Goal: Task Accomplishment & Management: Manage account settings

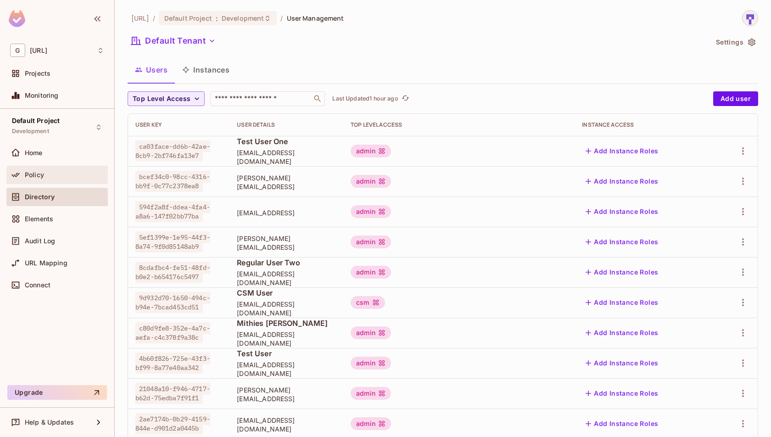
click at [79, 176] on div "Policy" at bounding box center [64, 174] width 79 height 7
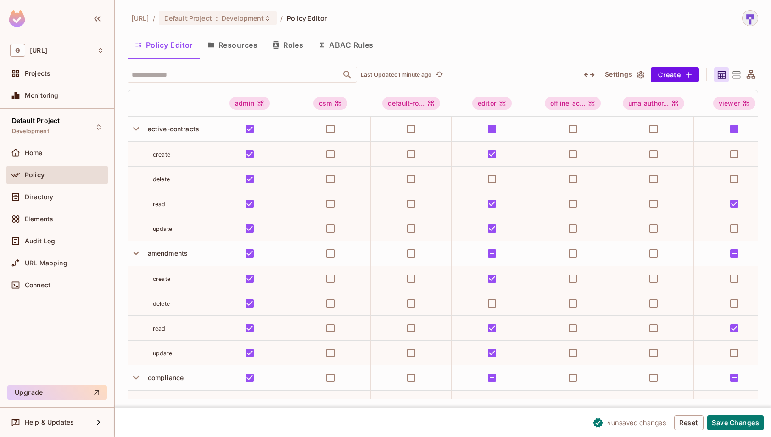
click at [736, 75] on icon at bounding box center [736, 74] width 11 height 11
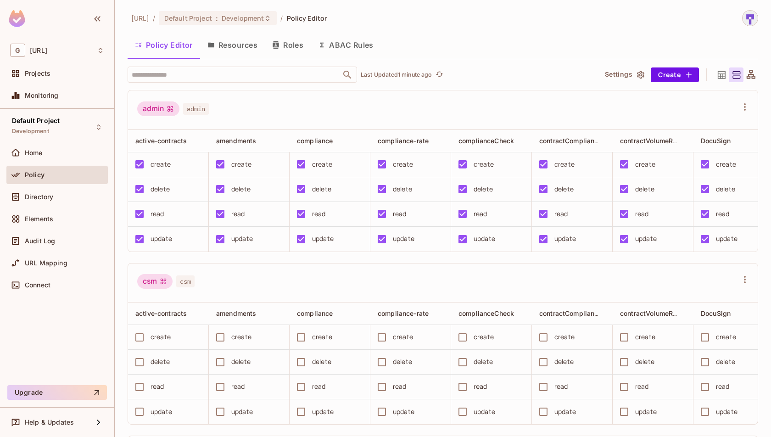
click at [235, 47] on button "Resources" at bounding box center [232, 45] width 65 height 23
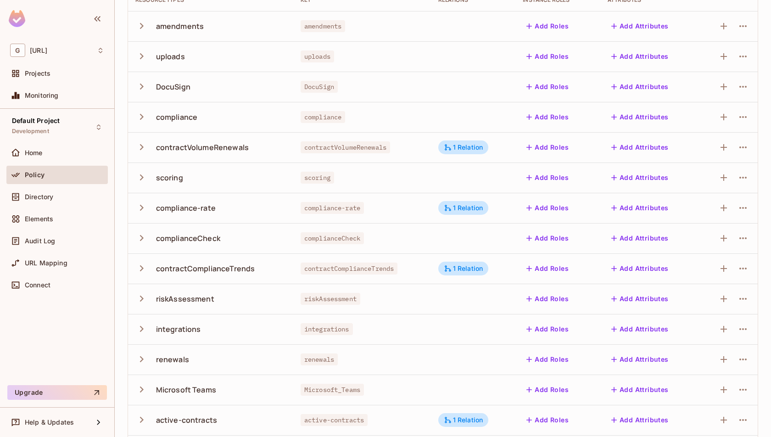
scroll to position [166, 0]
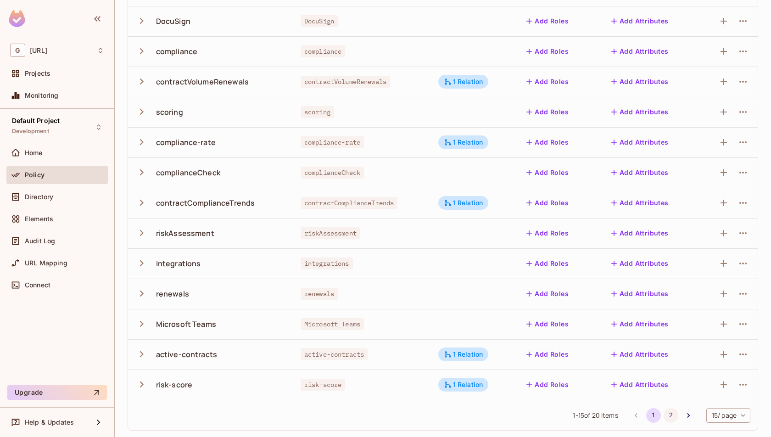
click at [667, 417] on button "2" at bounding box center [671, 415] width 15 height 15
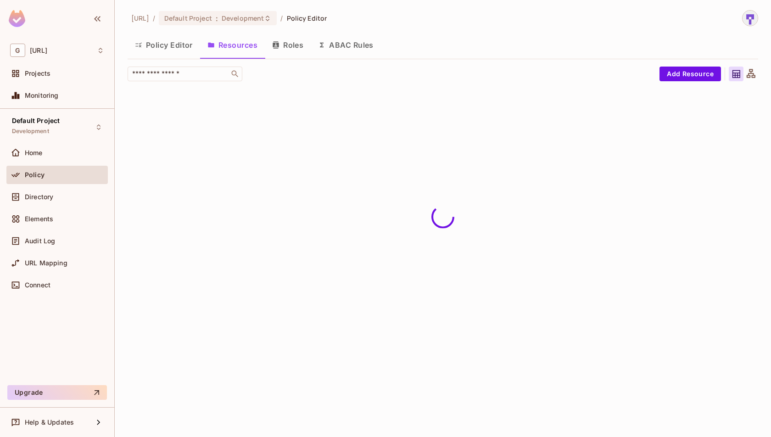
scroll to position [0, 0]
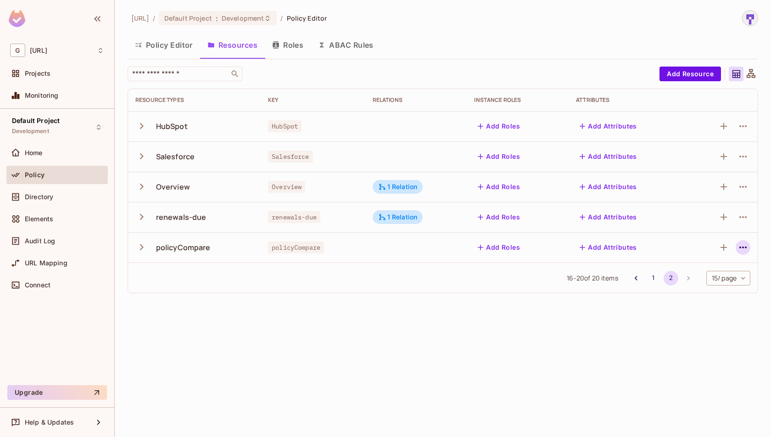
click at [743, 253] on button "button" at bounding box center [743, 247] width 15 height 15
click at [508, 298] on div at bounding box center [385, 218] width 771 height 437
click at [744, 246] on icon "button" at bounding box center [743, 247] width 11 height 11
click at [725, 278] on span "Edit Resource" at bounding box center [703, 283] width 49 height 15
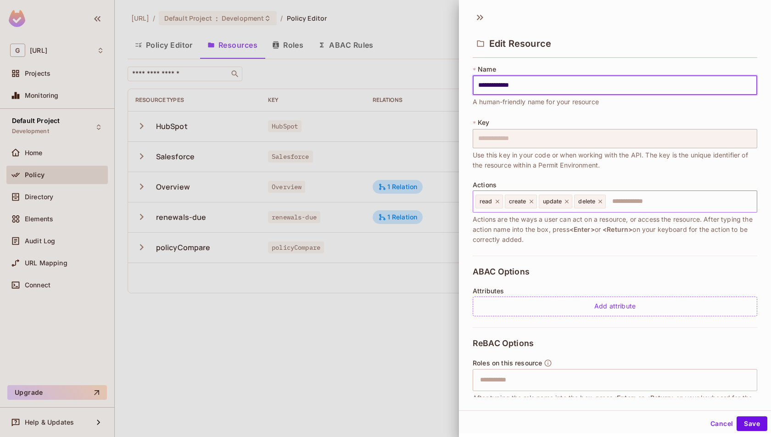
click at [601, 203] on icon at bounding box center [600, 201] width 6 height 6
click at [567, 202] on icon at bounding box center [567, 201] width 6 height 6
click at [531, 202] on icon at bounding box center [531, 201] width 6 height 6
click at [498, 201] on icon at bounding box center [497, 201] width 6 height 6
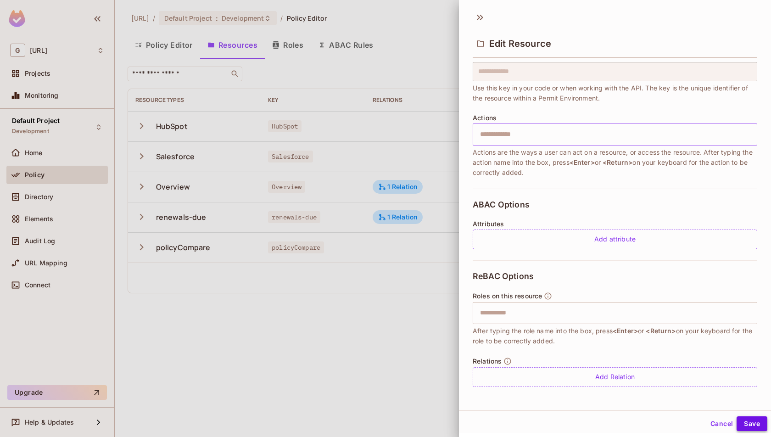
click at [757, 422] on button "Save" at bounding box center [752, 423] width 31 height 15
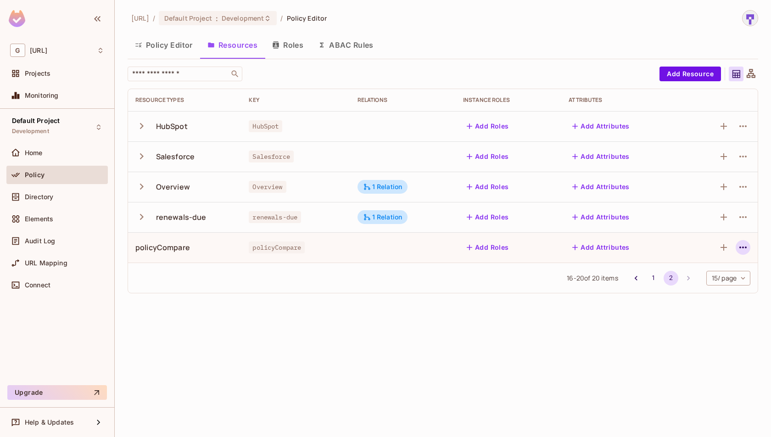
click at [742, 249] on icon "button" at bounding box center [743, 247] width 11 height 11
click at [712, 287] on div "Edit Resource" at bounding box center [703, 283] width 43 height 9
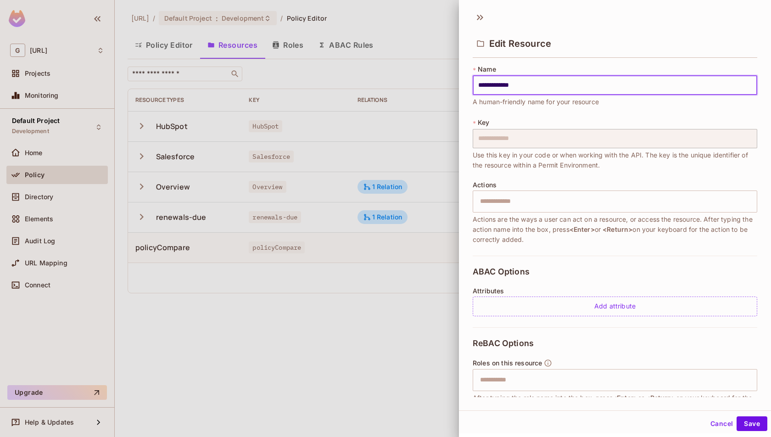
click at [723, 421] on button "Cancel" at bounding box center [722, 423] width 30 height 15
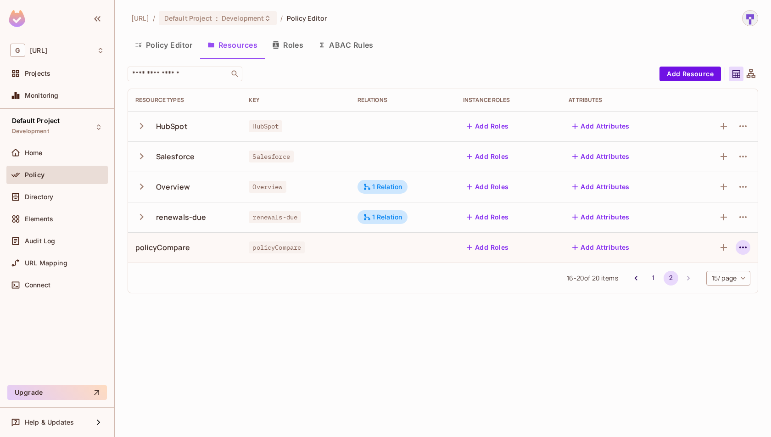
click at [739, 247] on icon "button" at bounding box center [743, 247] width 11 height 11
click at [713, 300] on div "Delete Resource" at bounding box center [707, 303] width 51 height 9
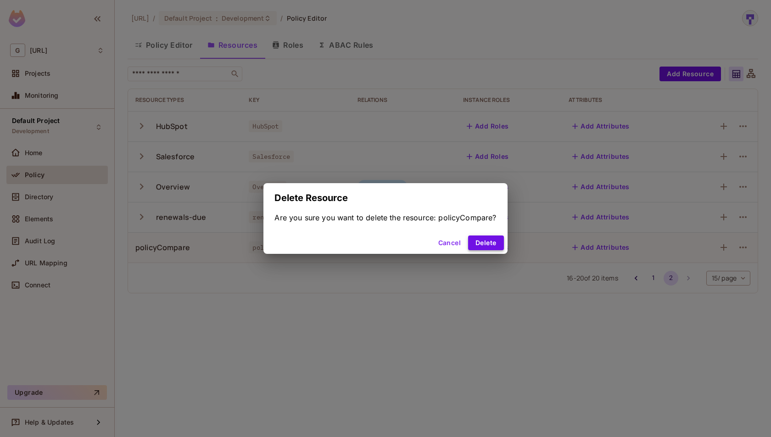
click at [487, 239] on button "Delete" at bounding box center [485, 243] width 35 height 15
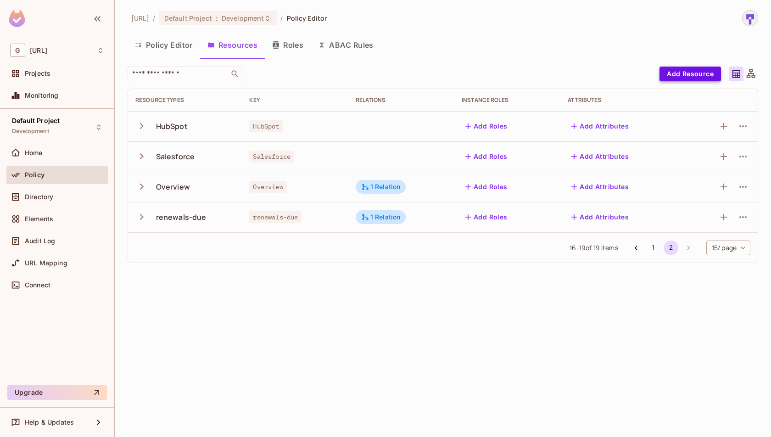
click at [690, 73] on button "Add Resource" at bounding box center [691, 74] width 62 height 15
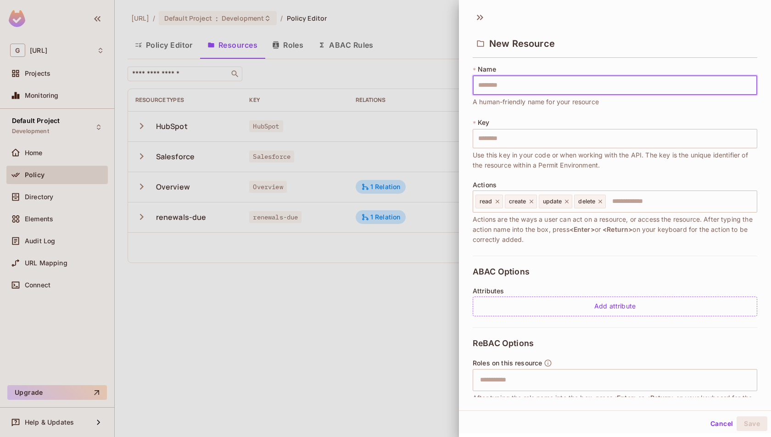
type input "*"
type input "**"
type input "***"
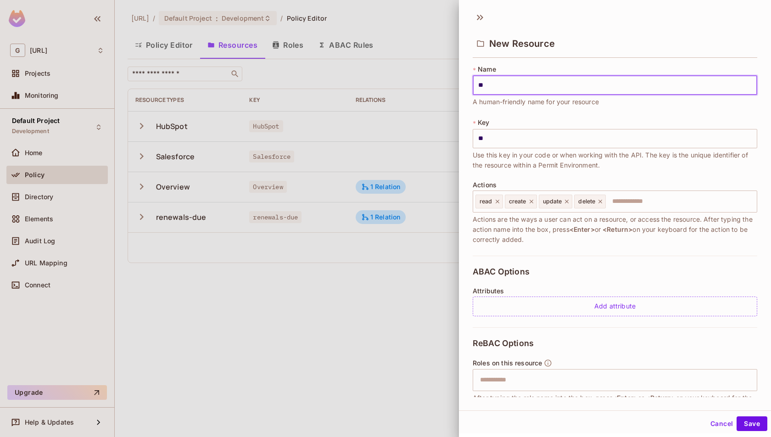
type input "***"
type input "****"
type input "*****"
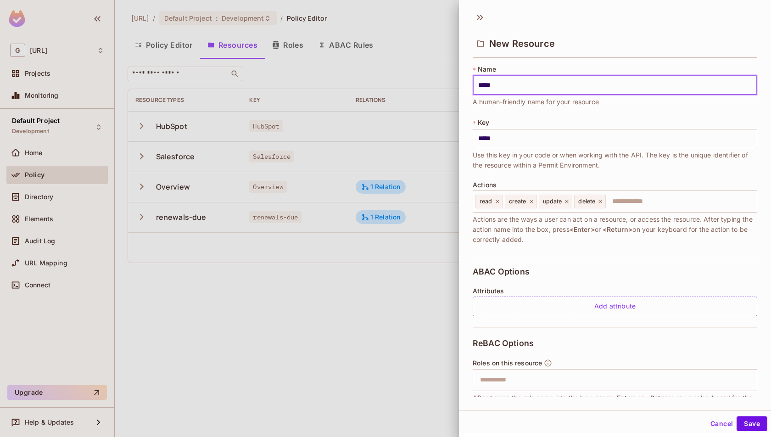
type input "******"
type input "**********"
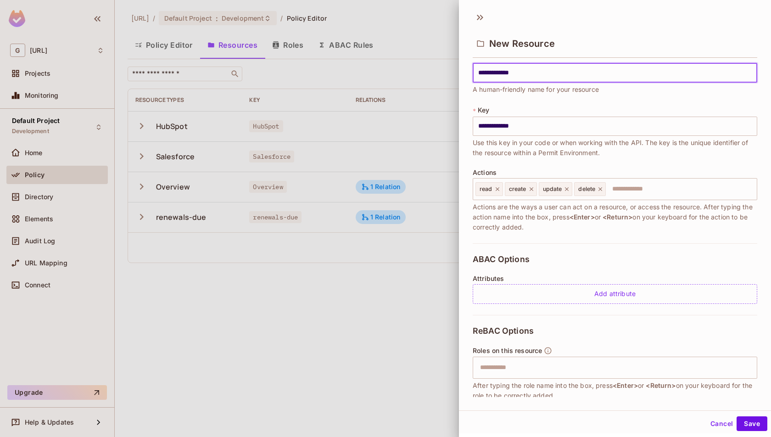
scroll to position [0, 0]
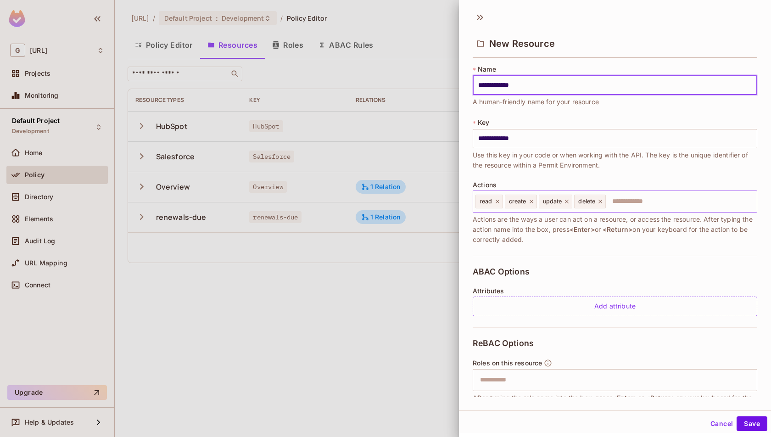
click at [601, 201] on icon at bounding box center [600, 201] width 6 height 6
click at [567, 203] on icon at bounding box center [567, 201] width 6 height 6
click at [531, 200] on icon at bounding box center [531, 202] width 4 height 4
click at [742, 425] on button "Save" at bounding box center [752, 423] width 31 height 15
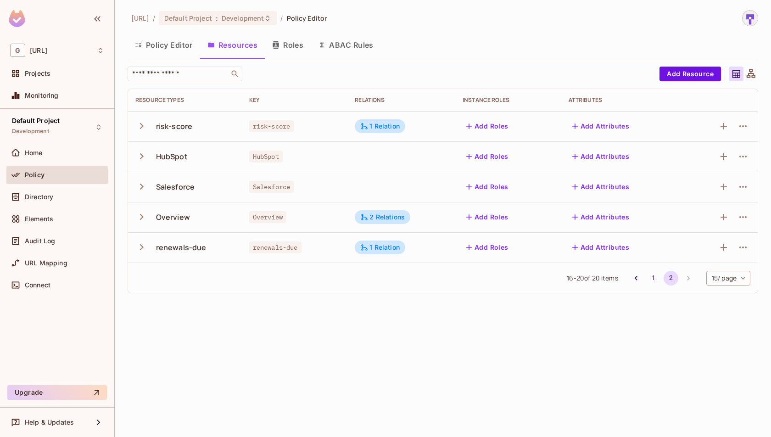
click at [176, 43] on button "Policy Editor" at bounding box center [164, 45] width 73 height 23
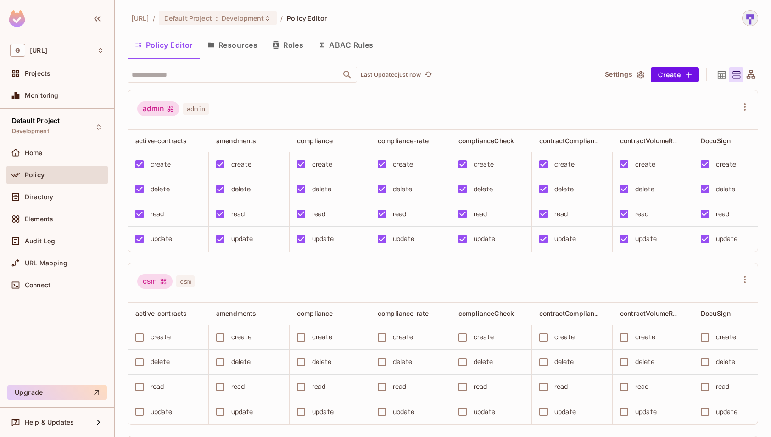
click at [239, 45] on button "Resources" at bounding box center [232, 45] width 65 height 23
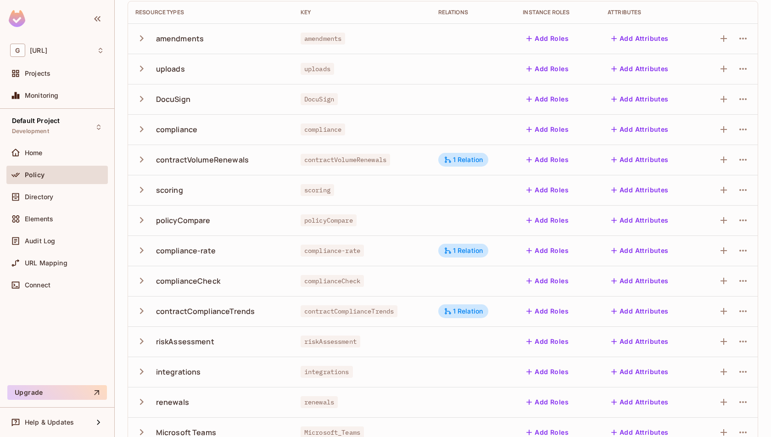
scroll to position [166, 0]
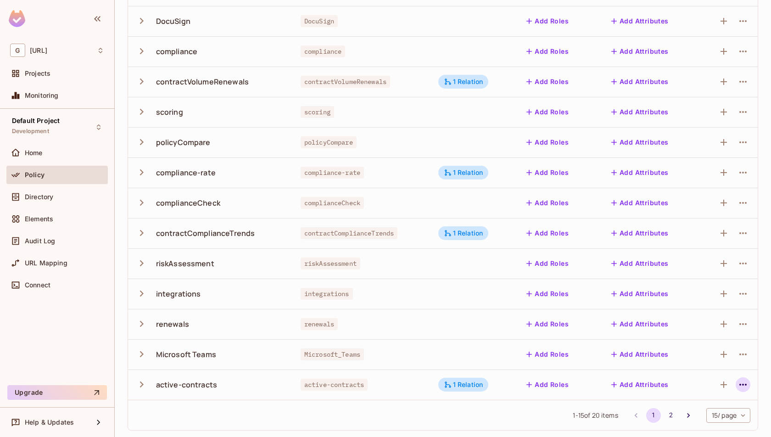
click at [741, 388] on icon "button" at bounding box center [743, 384] width 11 height 11
click at [716, 416] on div "Delete Resource" at bounding box center [707, 415] width 51 height 9
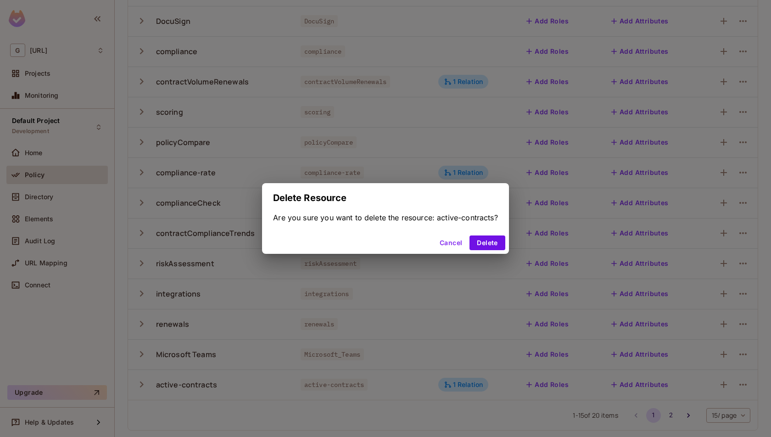
click at [449, 249] on button "Cancel" at bounding box center [451, 243] width 30 height 15
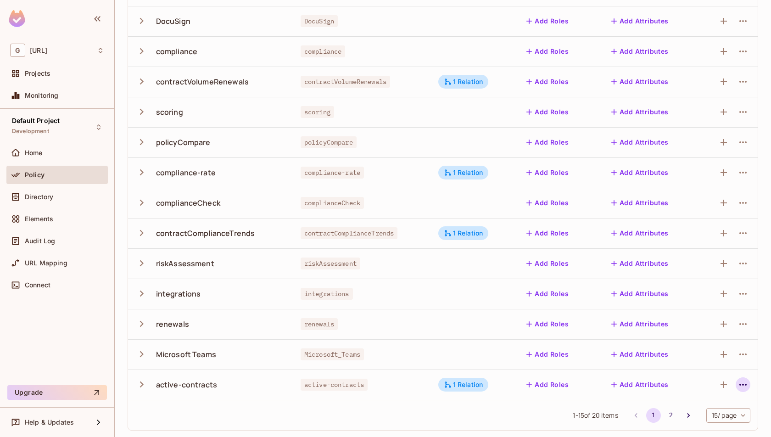
click at [740, 385] on icon "button" at bounding box center [743, 384] width 11 height 11
click at [721, 398] on div "Edit Resource" at bounding box center [703, 395] width 43 height 9
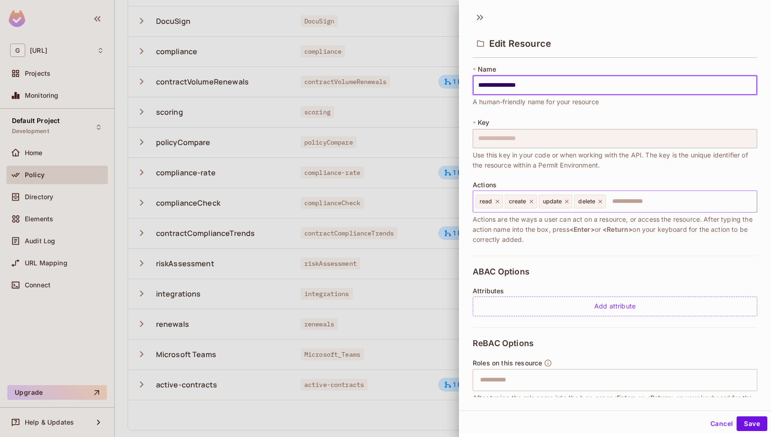
click at [496, 200] on icon at bounding box center [498, 202] width 4 height 4
click at [505, 202] on icon at bounding box center [502, 201] width 6 height 6
click at [505, 202] on icon at bounding box center [504, 201] width 6 height 6
click at [505, 202] on icon at bounding box center [502, 201] width 6 height 6
click at [753, 422] on button "Save" at bounding box center [752, 423] width 31 height 15
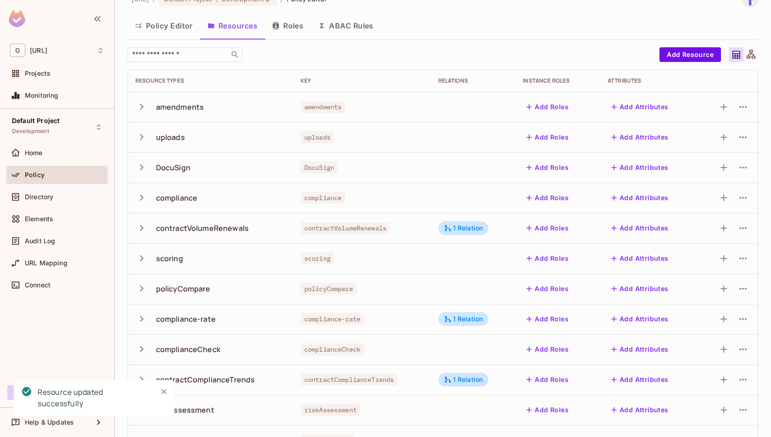
scroll to position [0, 0]
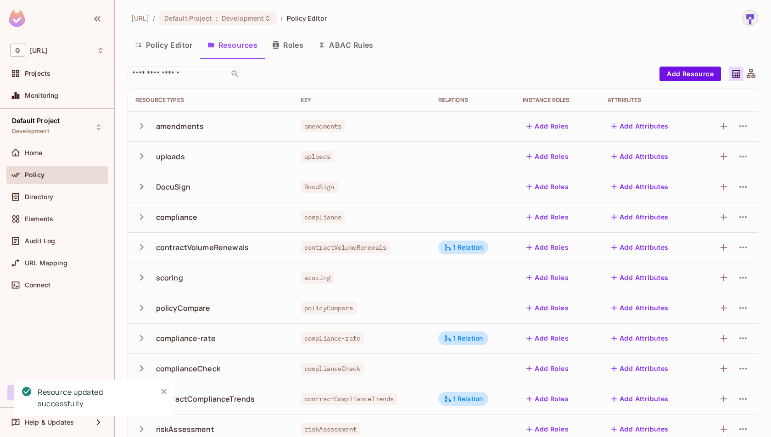
click at [302, 48] on button "Roles" at bounding box center [288, 45] width 46 height 23
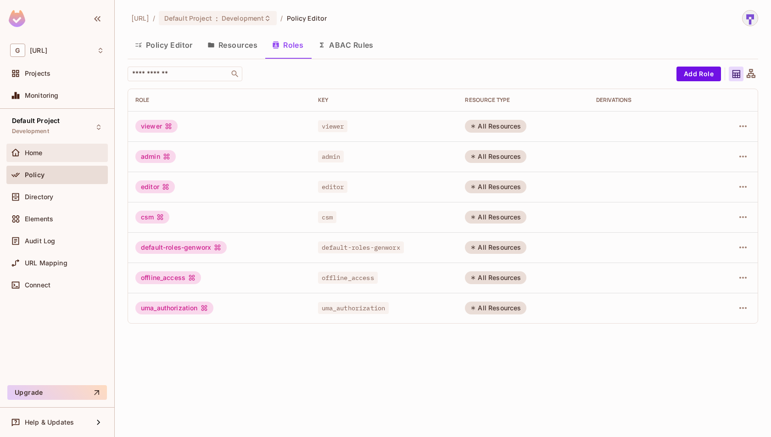
click at [58, 151] on div "Home" at bounding box center [64, 152] width 79 height 7
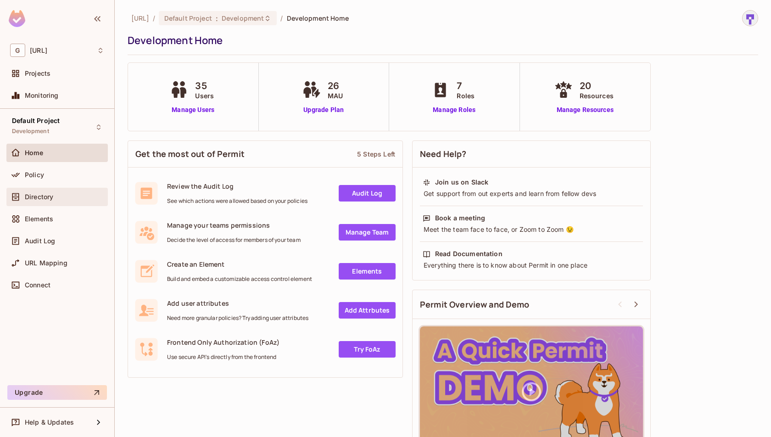
click at [59, 189] on div "Directory" at bounding box center [56, 197] width 101 height 18
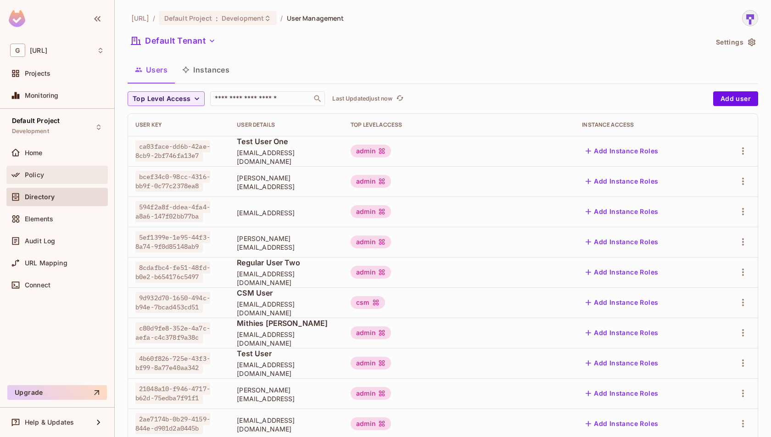
click at [58, 176] on div "Policy" at bounding box center [64, 174] width 79 height 7
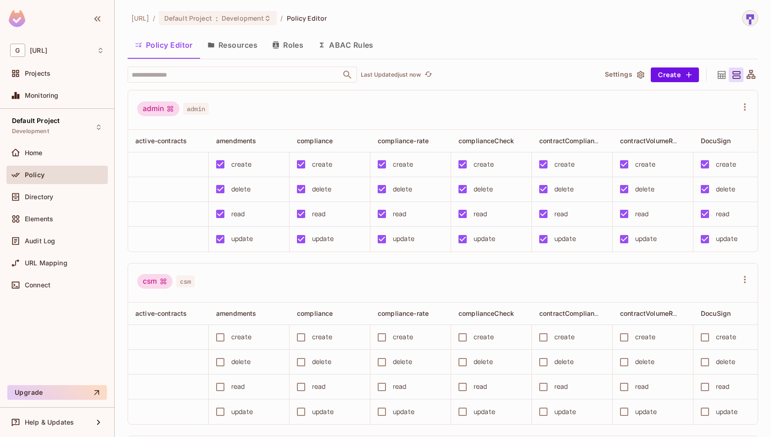
click at [290, 44] on button "Roles" at bounding box center [288, 45] width 46 height 23
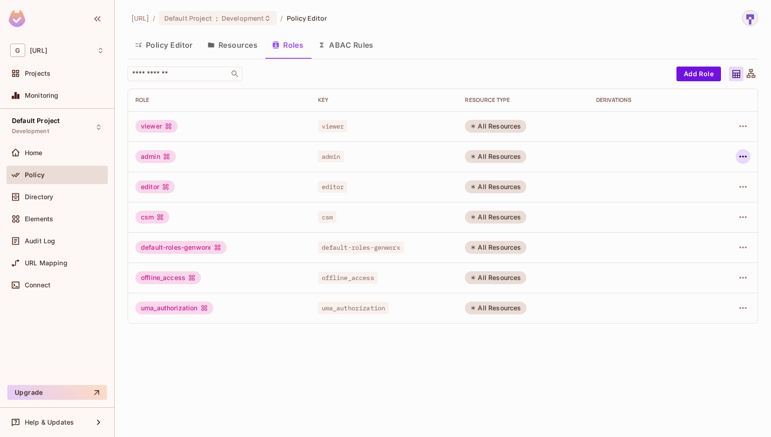
click at [742, 161] on icon "button" at bounding box center [743, 156] width 11 height 11
click at [719, 179] on li "Edit Role" at bounding box center [703, 177] width 81 height 20
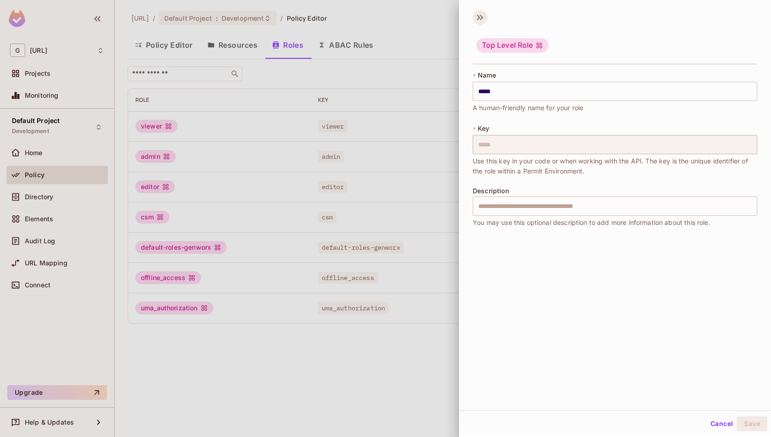
click at [477, 16] on icon at bounding box center [480, 17] width 15 height 15
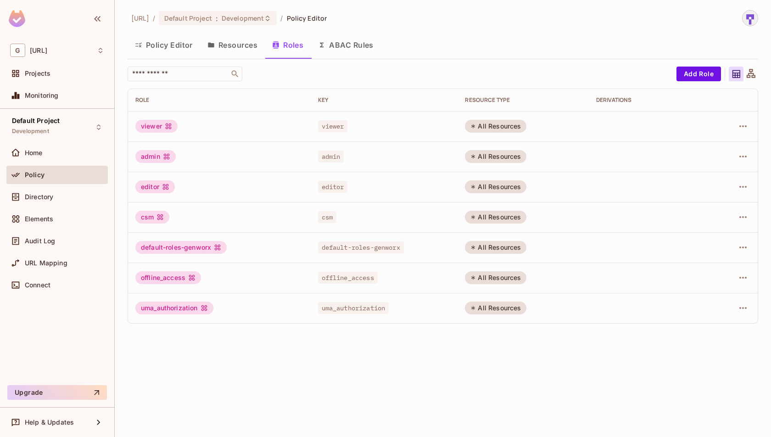
click at [157, 47] on button "Policy Editor" at bounding box center [164, 45] width 73 height 23
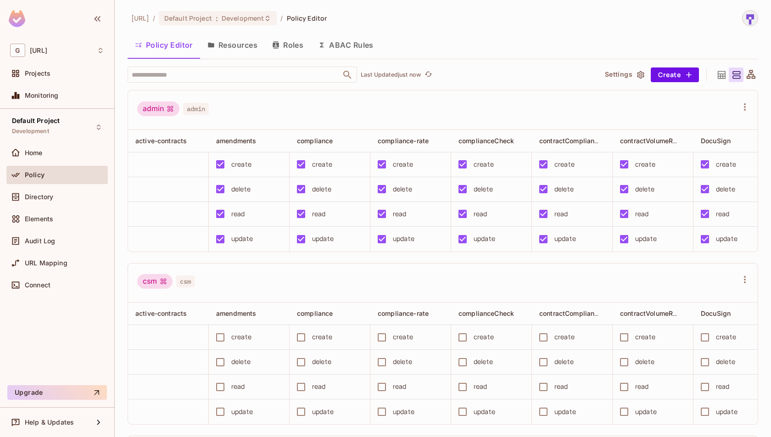
click at [229, 53] on button "Resources" at bounding box center [232, 45] width 65 height 23
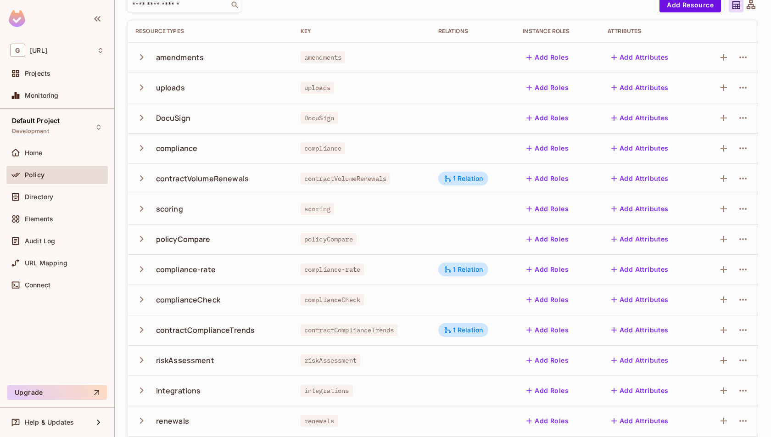
scroll to position [166, 0]
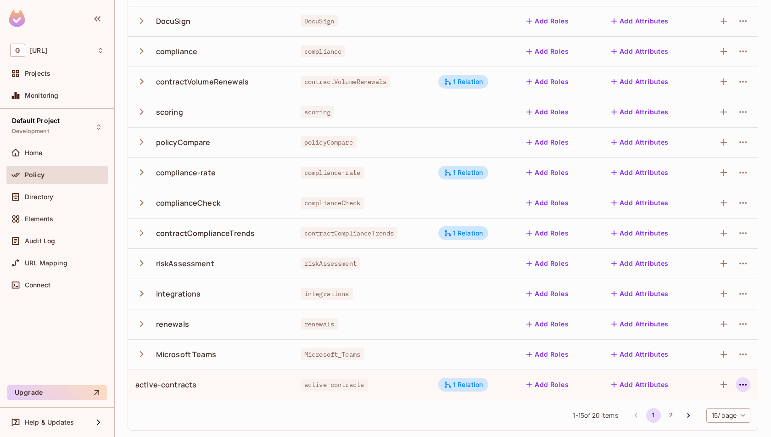
click at [741, 384] on icon "button" at bounding box center [743, 385] width 7 height 2
click at [707, 391] on div "Edit Resource" at bounding box center [703, 395] width 43 height 9
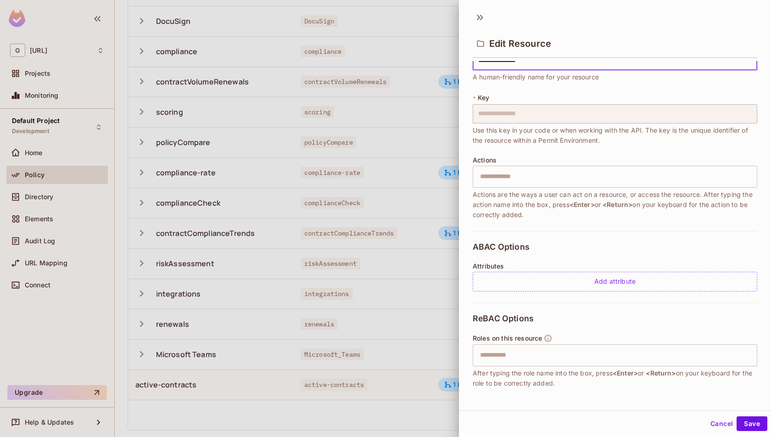
scroll to position [0, 0]
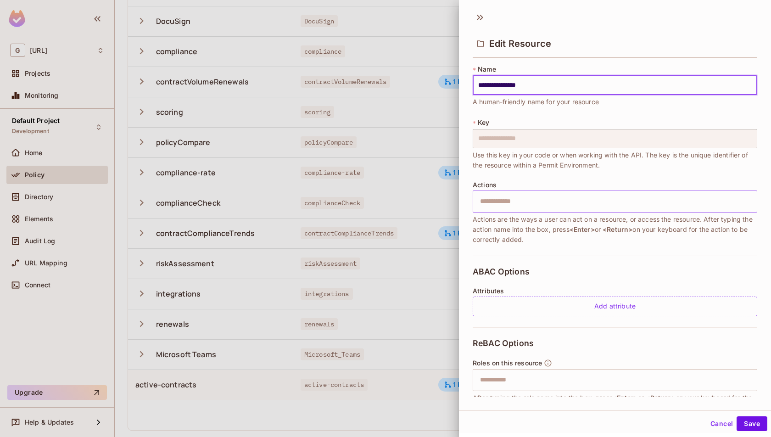
click at [554, 206] on input "text" at bounding box center [614, 201] width 279 height 18
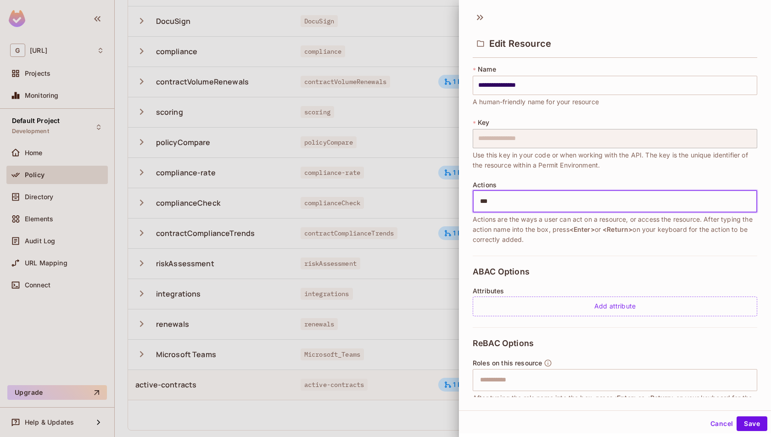
type input "****"
type input "*****"
type input "******"
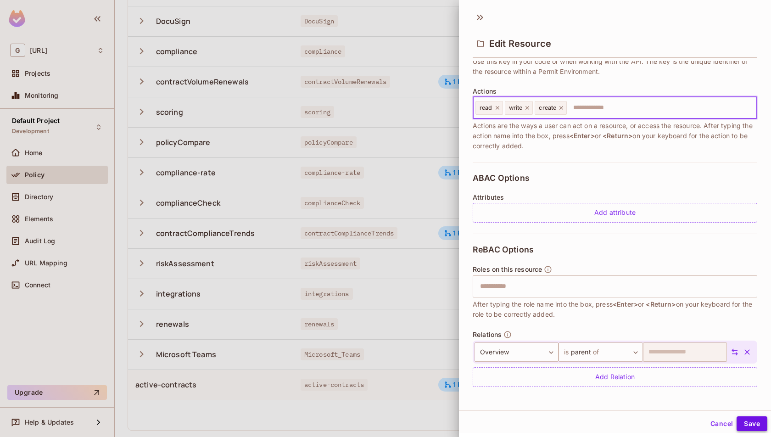
click at [751, 420] on button "Save" at bounding box center [752, 423] width 31 height 15
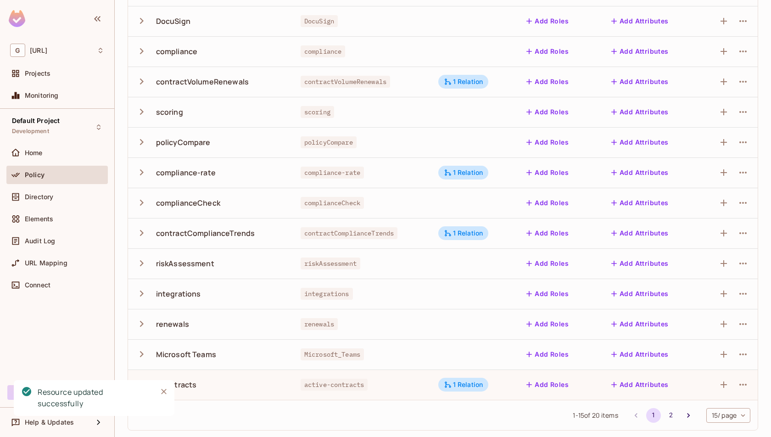
click at [447, 423] on div "1 - 15 of 20 items 1 2 15 / page ** ​" at bounding box center [443, 415] width 630 height 30
click at [160, 393] on icon "Close" at bounding box center [163, 391] width 9 height 9
click at [743, 383] on icon "button" at bounding box center [743, 384] width 11 height 11
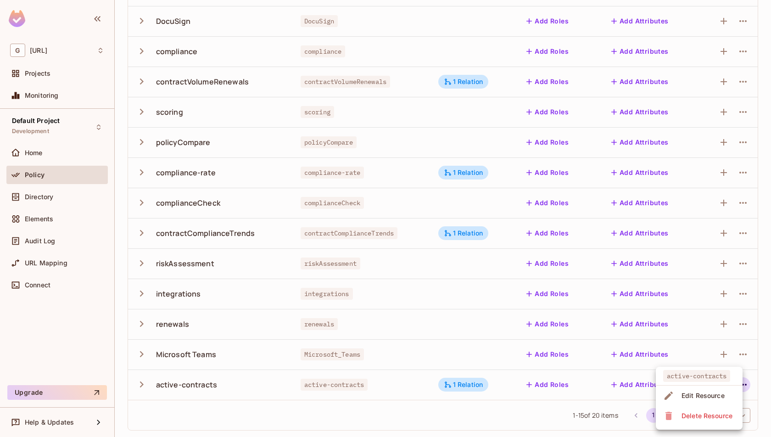
click at [708, 399] on div "Edit Resource" at bounding box center [703, 395] width 43 height 9
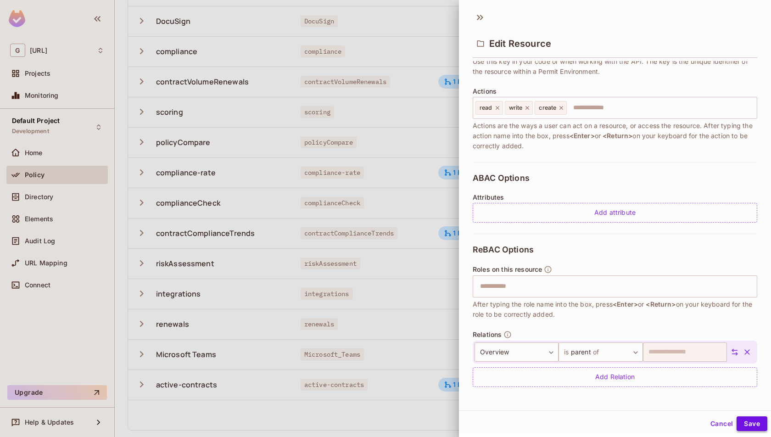
click at [743, 423] on button "Save" at bounding box center [752, 423] width 31 height 15
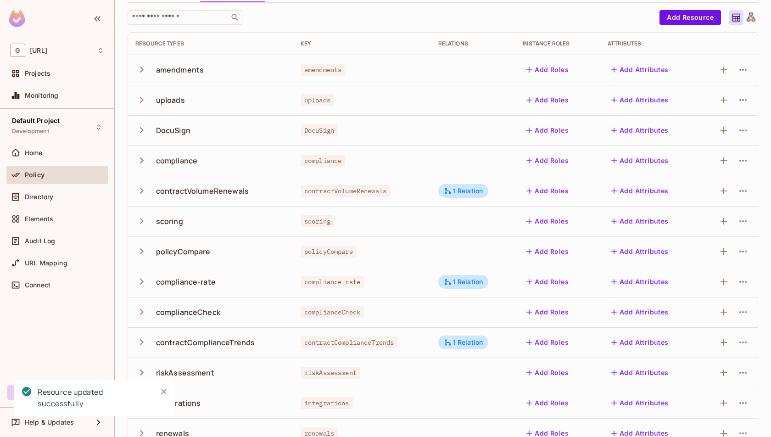
scroll to position [0, 0]
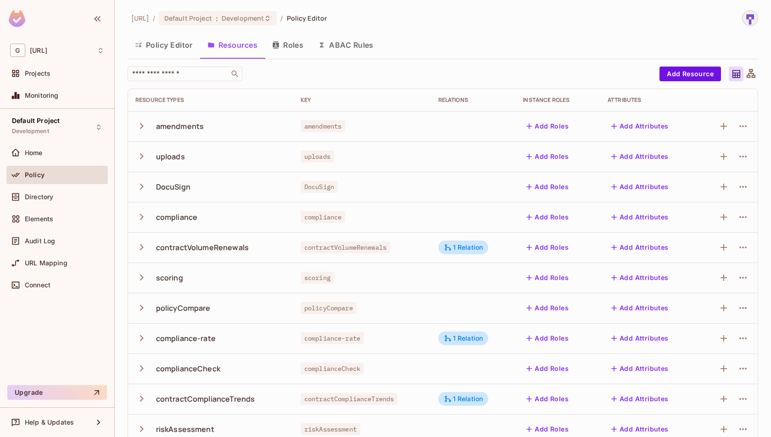
click at [174, 44] on button "Policy Editor" at bounding box center [164, 45] width 73 height 23
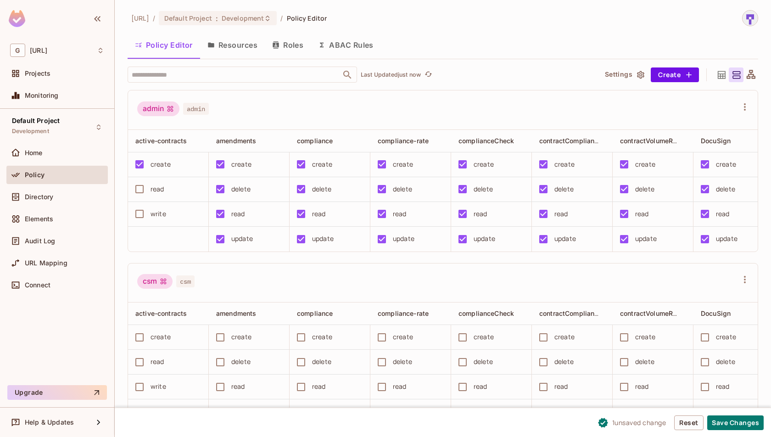
click at [159, 169] on div "create" at bounding box center [165, 164] width 71 height 19
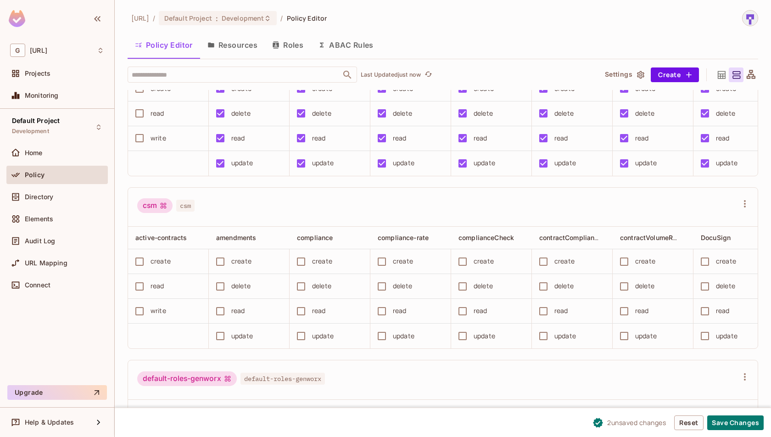
scroll to position [86, 0]
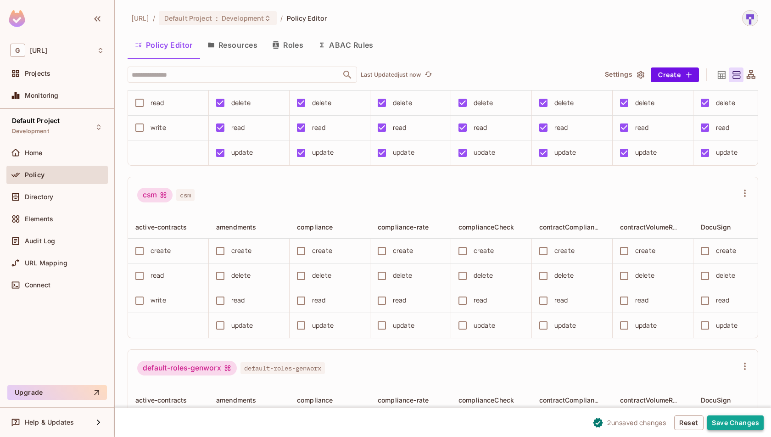
click at [741, 425] on button "Save Changes" at bounding box center [736, 423] width 56 height 15
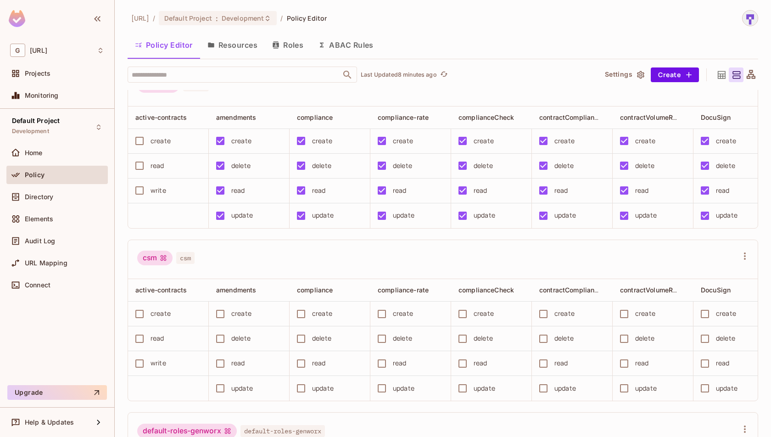
scroll to position [0, 0]
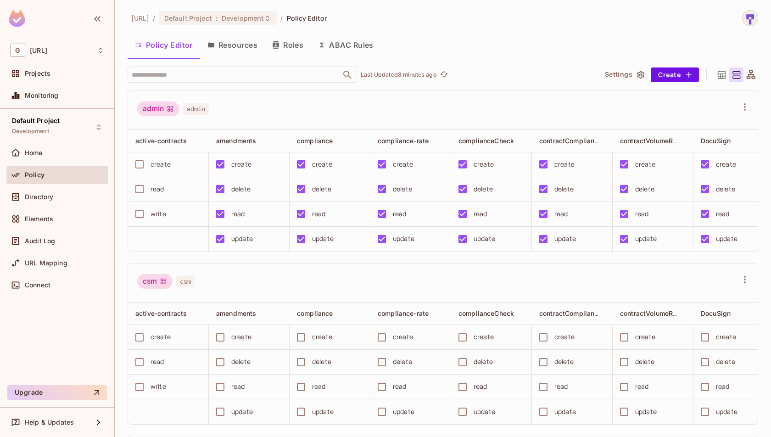
click at [248, 44] on button "Resources" at bounding box center [232, 45] width 65 height 23
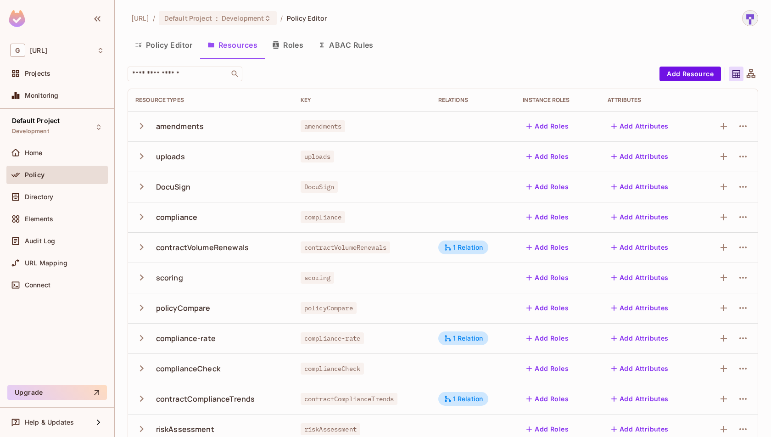
click at [140, 124] on icon "button" at bounding box center [141, 126] width 12 height 12
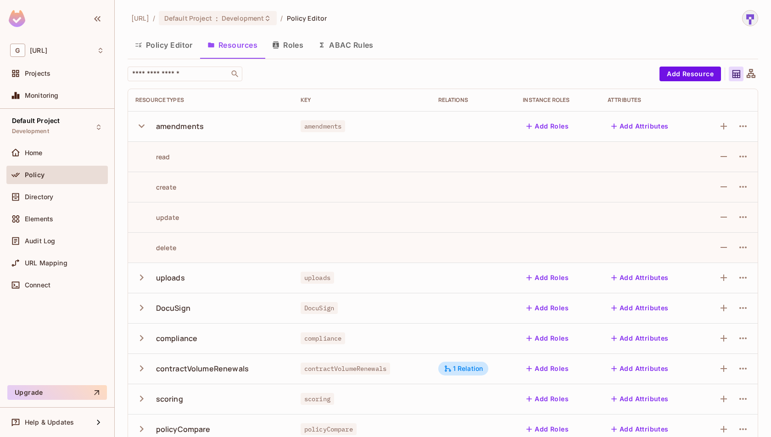
click at [140, 124] on icon "button" at bounding box center [141, 126] width 12 height 12
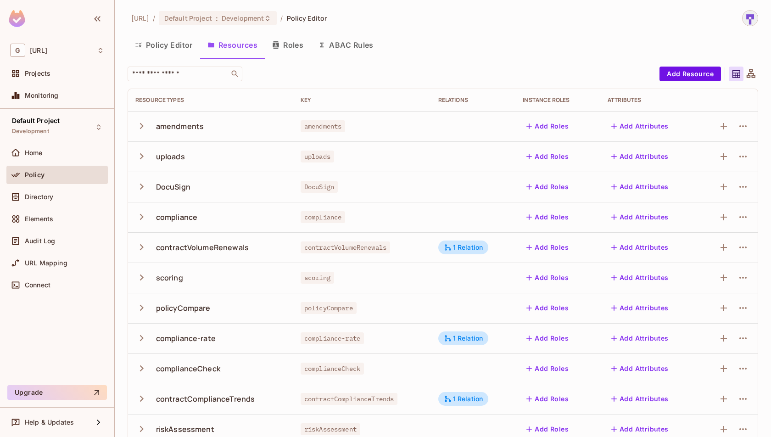
click at [179, 45] on button "Policy Editor" at bounding box center [164, 45] width 73 height 23
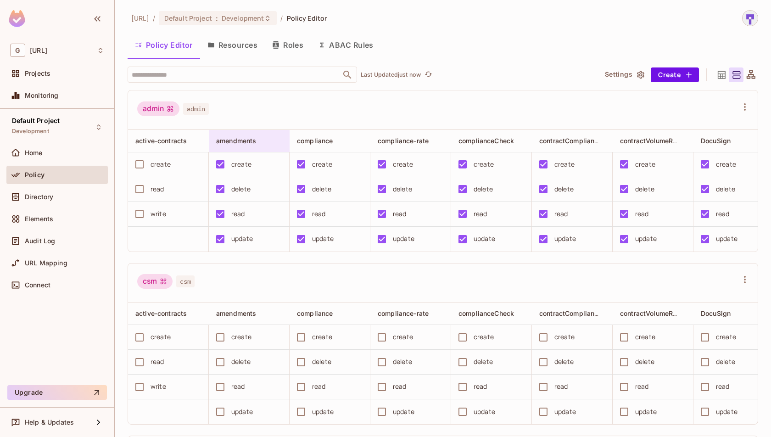
drag, startPoint x: 216, startPoint y: 135, endPoint x: 236, endPoint y: 131, distance: 20.6
click at [236, 131] on div "amendments" at bounding box center [249, 141] width 81 height 22
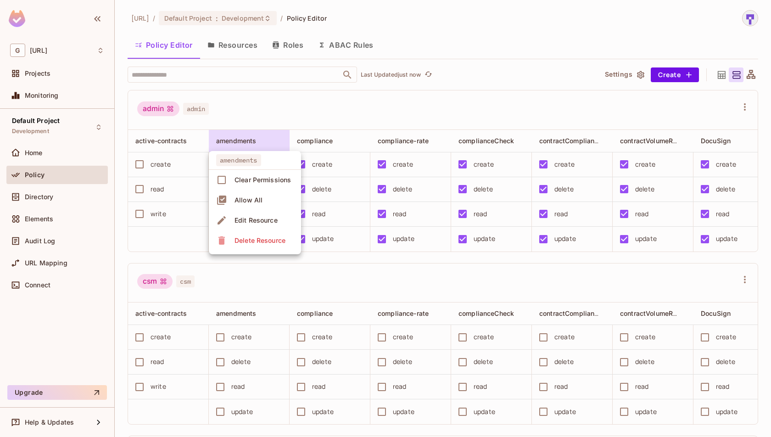
click at [283, 93] on div at bounding box center [385, 218] width 771 height 437
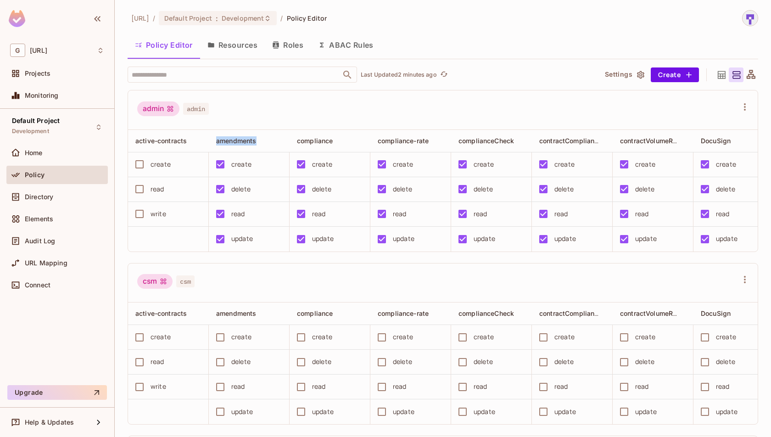
click at [417, 284] on div "csm csm" at bounding box center [437, 282] width 601 height 17
click at [723, 74] on icon at bounding box center [722, 75] width 8 height 8
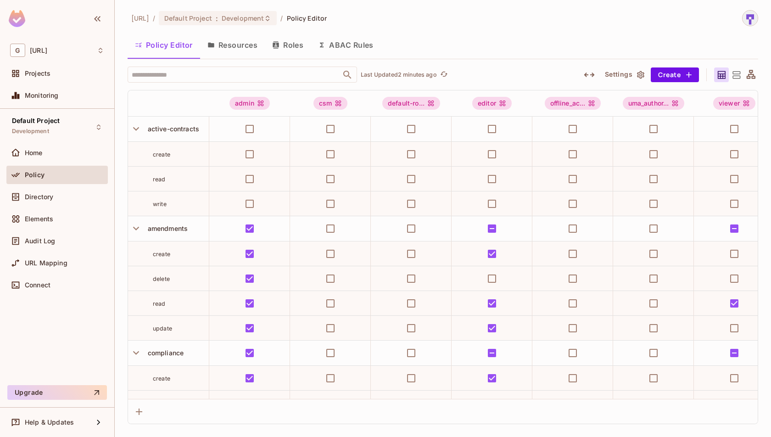
click at [734, 75] on icon at bounding box center [737, 74] width 8 height 7
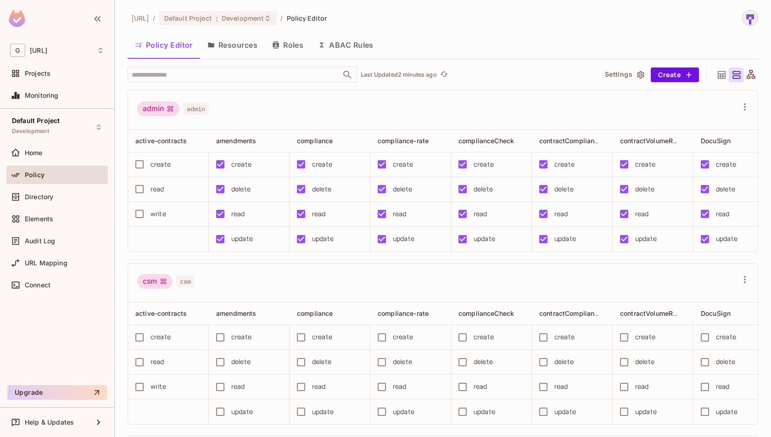
click at [242, 39] on button "Resources" at bounding box center [232, 45] width 65 height 23
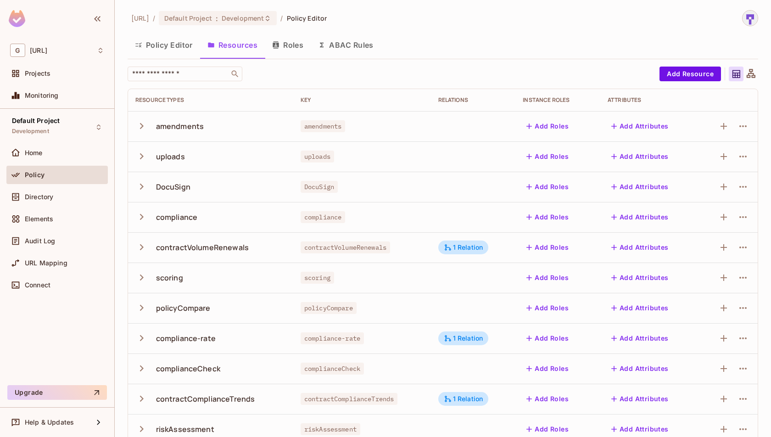
scroll to position [166, 0]
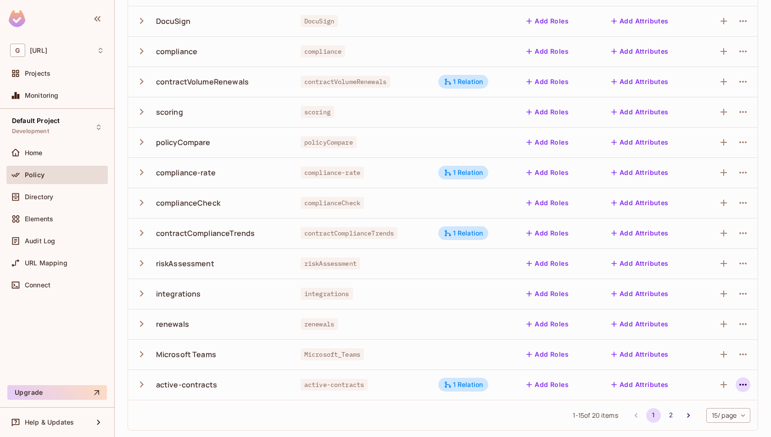
click at [738, 384] on icon "button" at bounding box center [743, 384] width 11 height 11
click at [715, 420] on div "Delete Resource" at bounding box center [707, 415] width 51 height 9
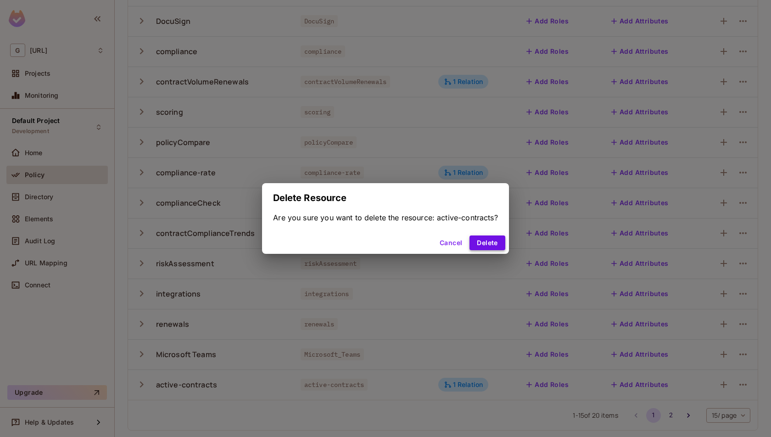
click at [493, 241] on button "Delete" at bounding box center [487, 243] width 35 height 15
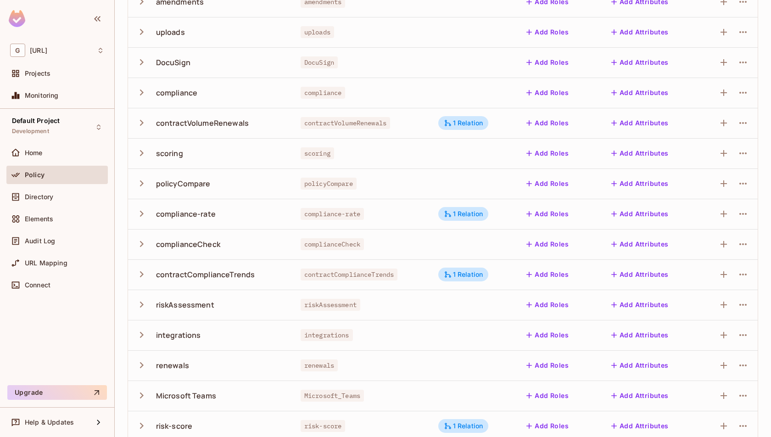
scroll to position [0, 0]
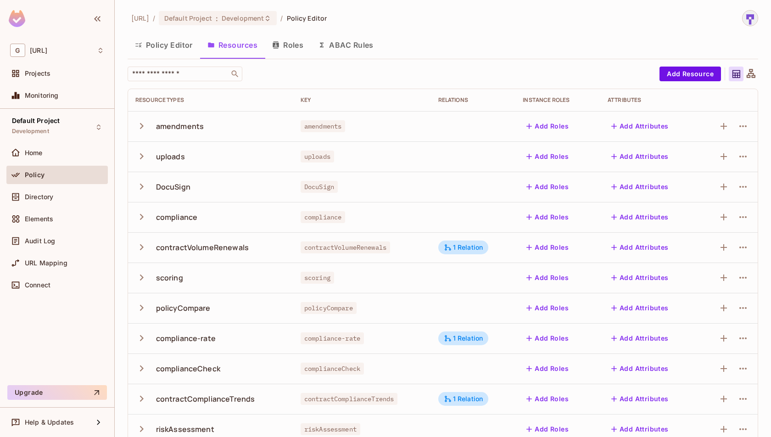
click at [170, 44] on button "Policy Editor" at bounding box center [164, 45] width 73 height 23
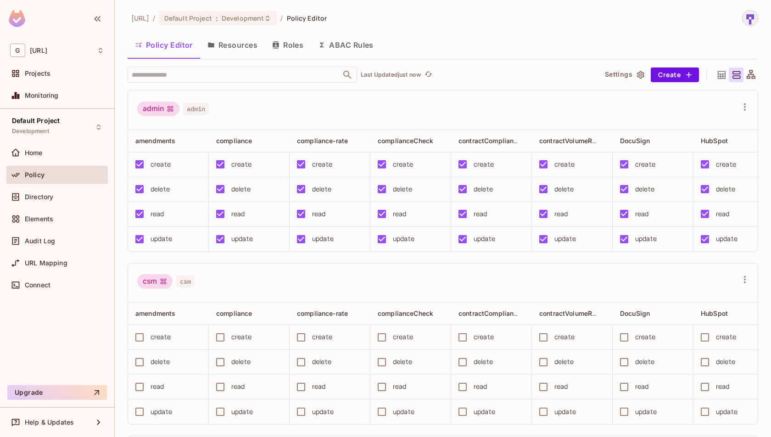
click at [247, 49] on button "Resources" at bounding box center [232, 45] width 65 height 23
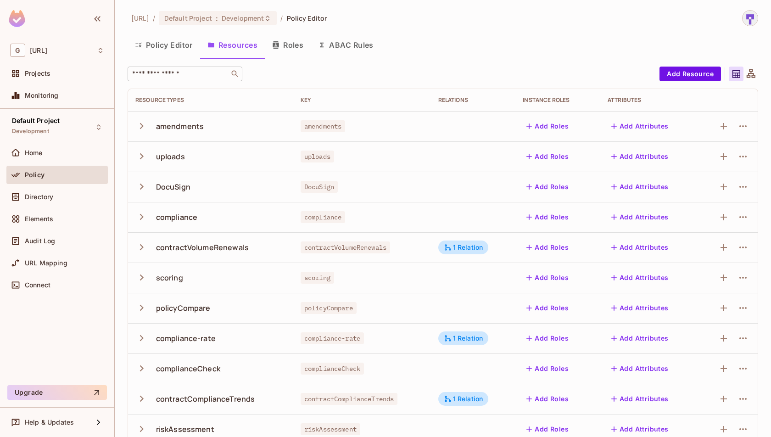
click at [203, 72] on input "text" at bounding box center [178, 73] width 96 height 9
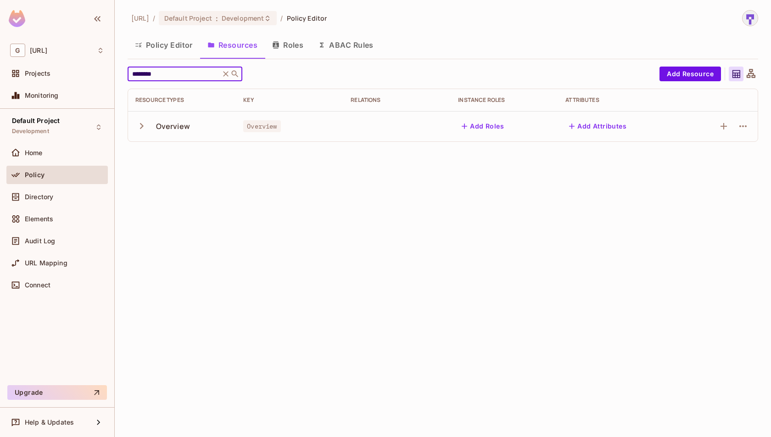
type input "********"
click at [143, 125] on icon "button" at bounding box center [142, 126] width 4 height 6
click at [177, 50] on button "Policy Editor" at bounding box center [164, 45] width 73 height 23
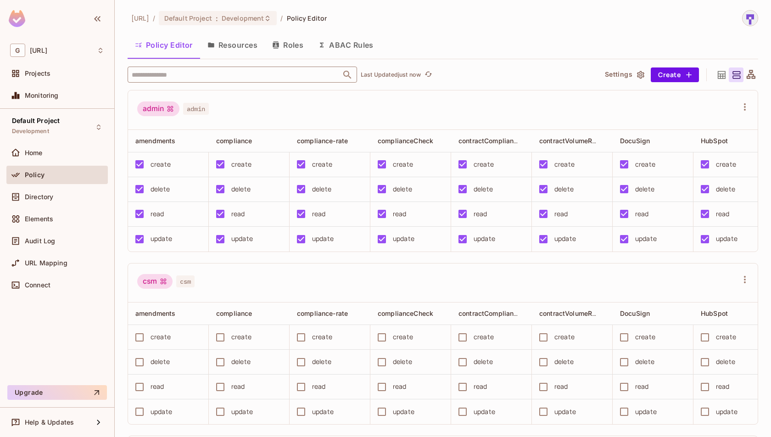
click at [311, 72] on input "text" at bounding box center [234, 75] width 210 height 16
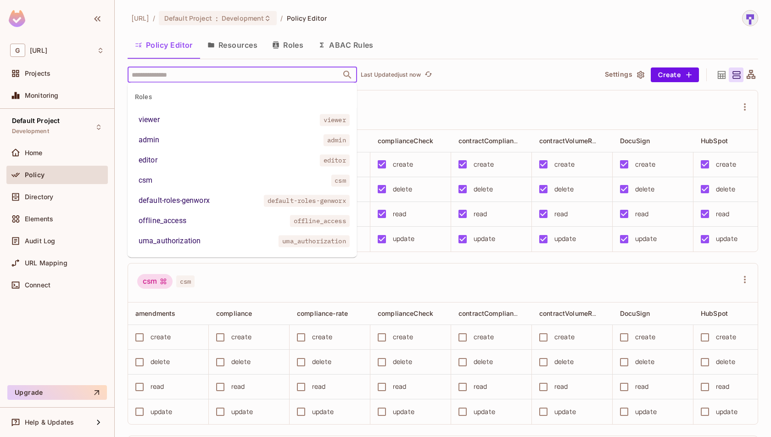
click at [272, 64] on div "[URL] / Default Project : Development / Policy Editor Policy Editor Resources R…" at bounding box center [443, 223] width 631 height 427
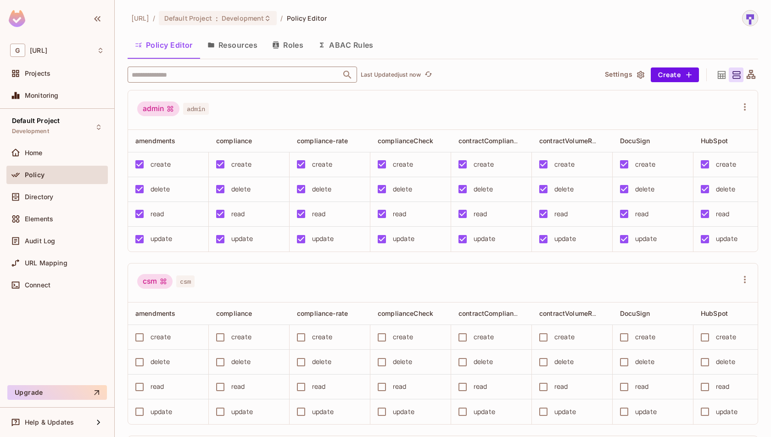
click at [279, 70] on input "text" at bounding box center [234, 75] width 210 height 16
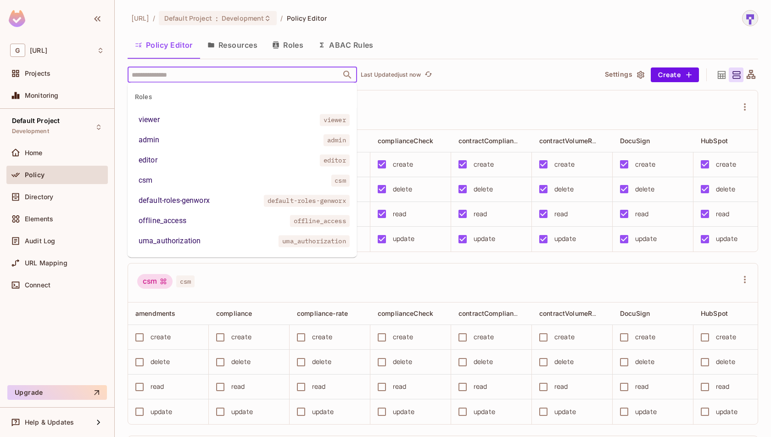
click at [287, 81] on input "text" at bounding box center [234, 75] width 210 height 16
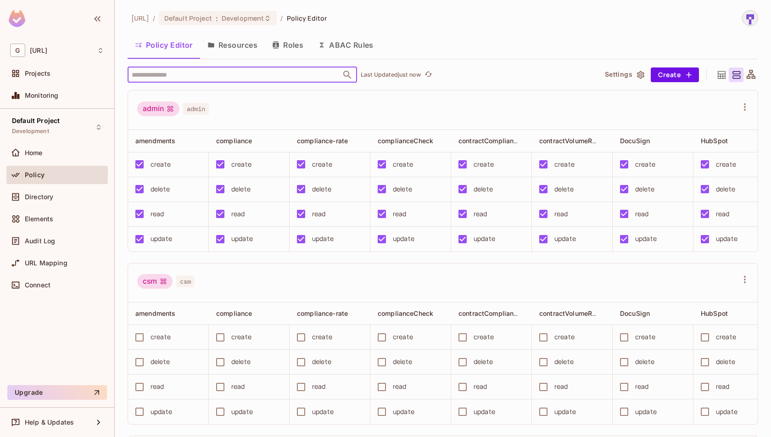
click at [287, 81] on input "text" at bounding box center [234, 75] width 210 height 16
type input "****"
click at [263, 119] on li "Overview Overview" at bounding box center [243, 120] width 230 height 17
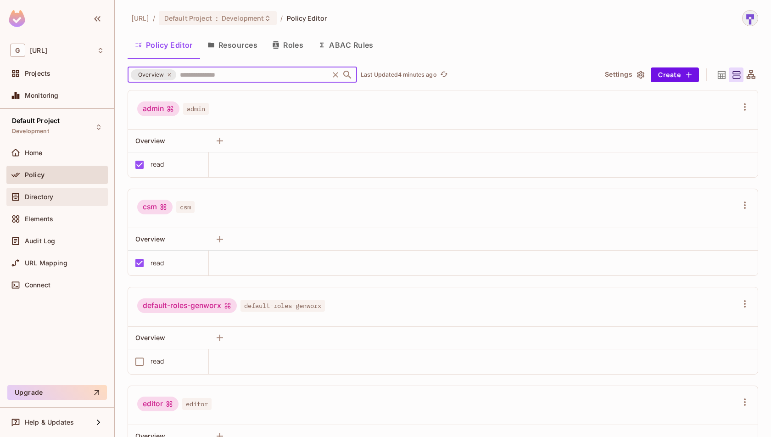
click at [55, 201] on div "Directory" at bounding box center [57, 196] width 94 height 11
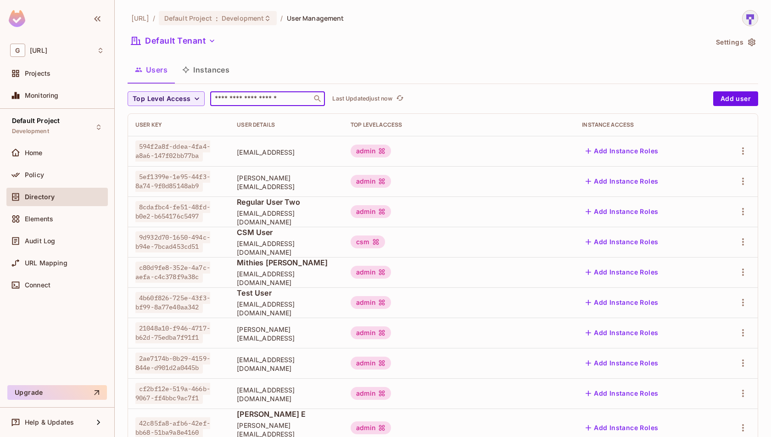
click at [281, 96] on input "text" at bounding box center [261, 98] width 96 height 9
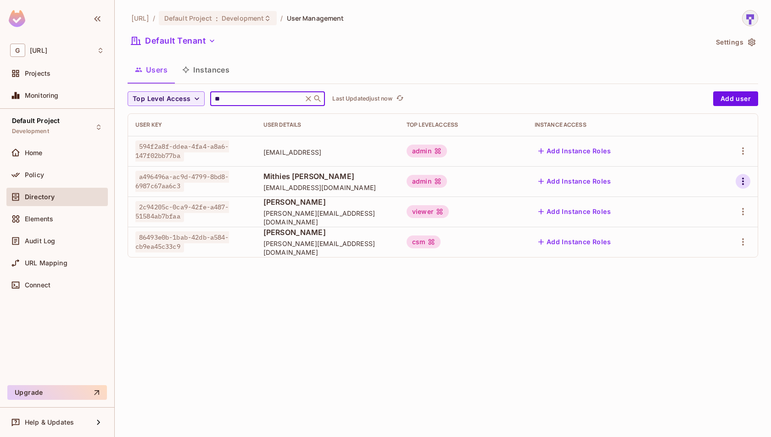
type input "**"
click at [744, 177] on icon "button" at bounding box center [743, 181] width 11 height 11
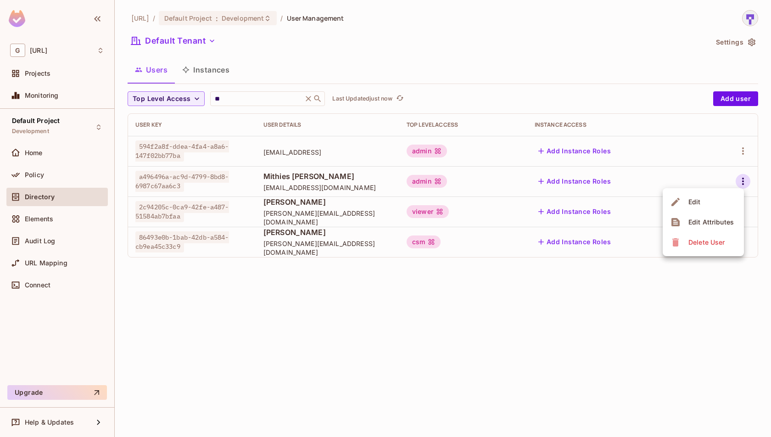
click at [719, 204] on li "Edit" at bounding box center [703, 202] width 81 height 20
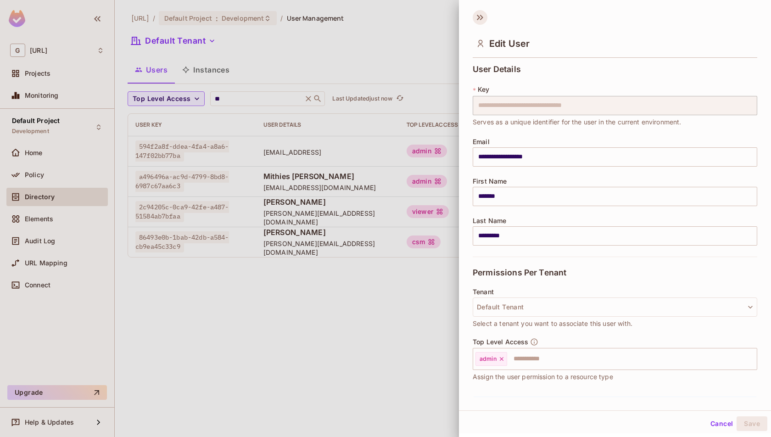
click at [477, 11] on icon at bounding box center [480, 17] width 15 height 15
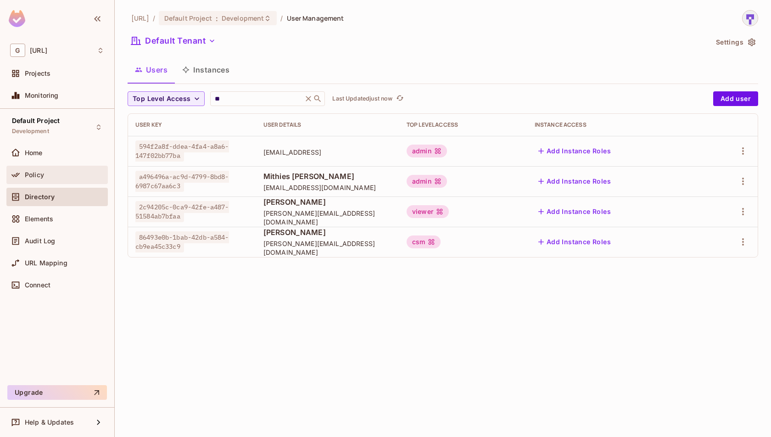
click at [77, 181] on div "Policy" at bounding box center [56, 175] width 101 height 18
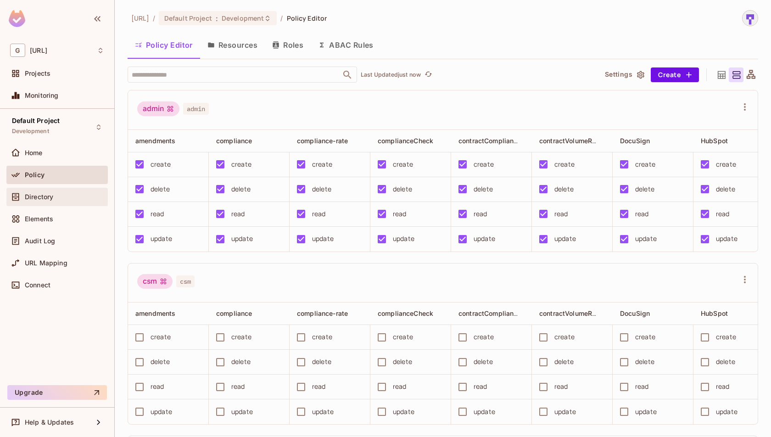
click at [56, 193] on div "Directory" at bounding box center [64, 196] width 79 height 7
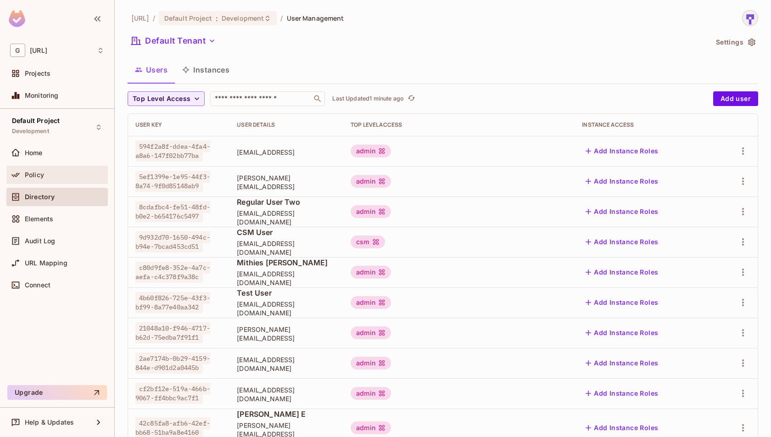
click at [85, 176] on div "Policy" at bounding box center [64, 174] width 79 height 7
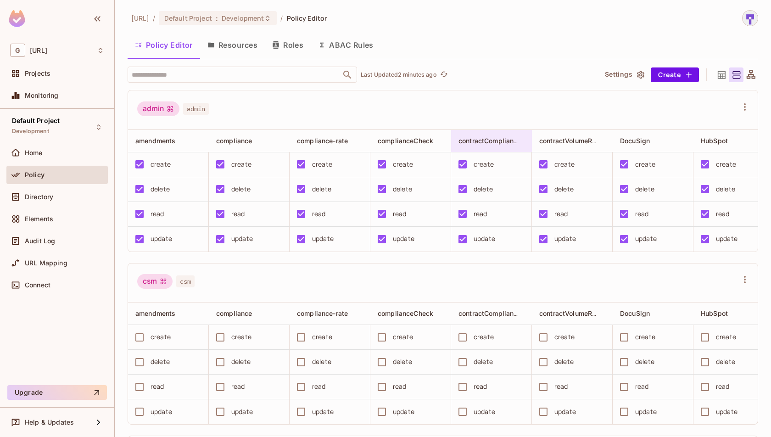
click at [506, 136] on div "contractComplianceTrends" at bounding box center [489, 140] width 61 height 9
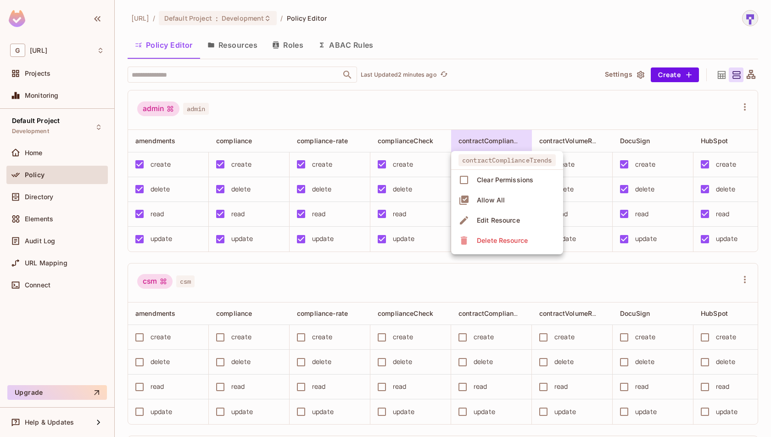
click at [508, 219] on div "Edit Resource" at bounding box center [498, 220] width 43 height 9
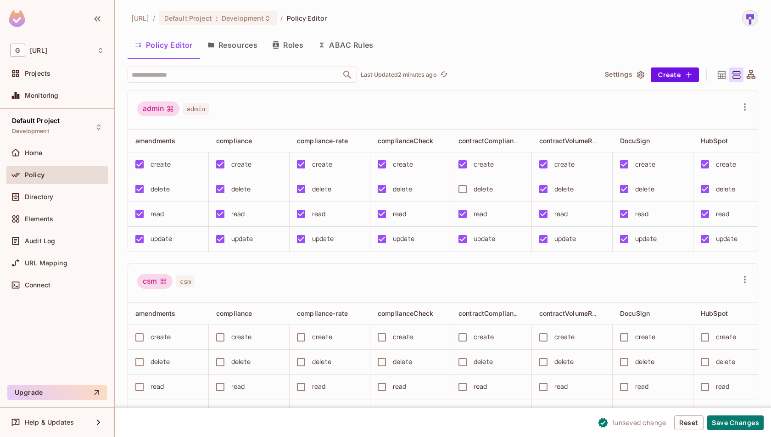
click at [476, 214] on div "read" at bounding box center [481, 214] width 14 height 10
click at [733, 426] on button "Save Changes" at bounding box center [736, 423] width 56 height 15
click at [746, 416] on button "Save Changes" at bounding box center [736, 423] width 56 height 15
